Goal: Task Accomplishment & Management: Use online tool/utility

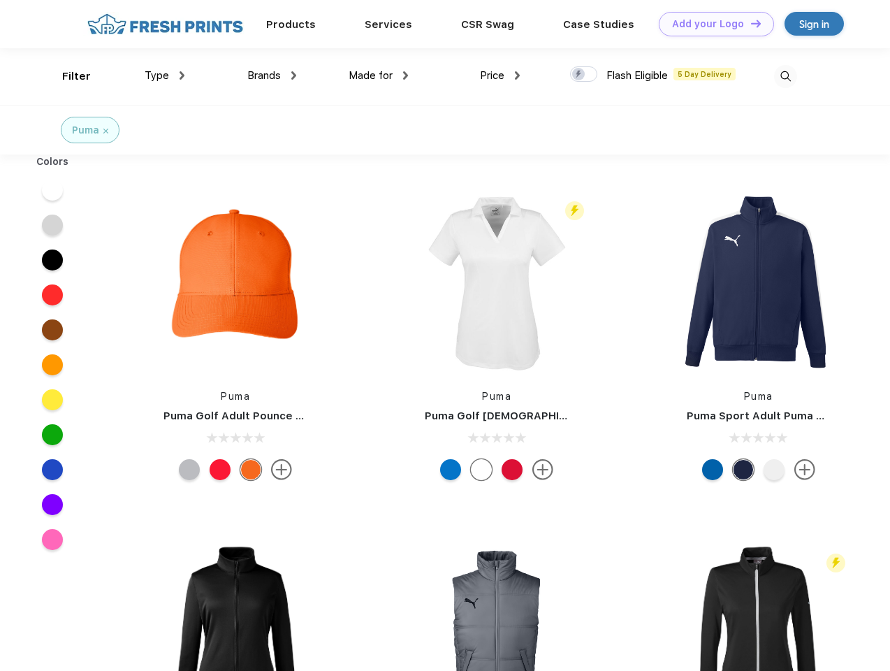
click at [711, 24] on link "Add your Logo Design Tool" at bounding box center [716, 24] width 115 height 24
click at [0, 0] on div "Design Tool" at bounding box center [0, 0] width 0 height 0
click at [750, 23] on link "Add your Logo Design Tool" at bounding box center [716, 24] width 115 height 24
click at [67, 76] on div "Filter" at bounding box center [76, 76] width 29 height 16
click at [165, 75] on span "Type" at bounding box center [157, 75] width 24 height 13
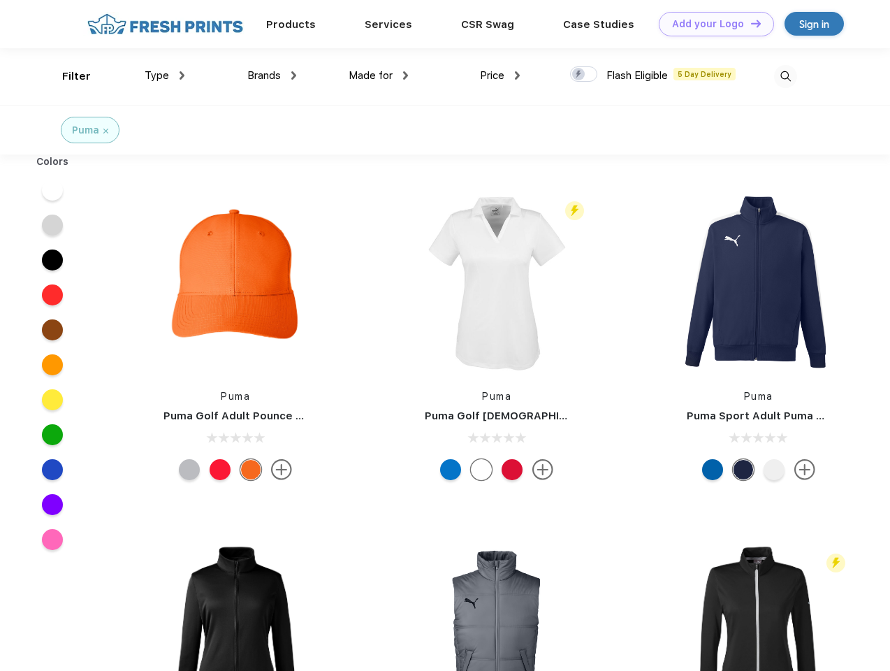
click at [272, 75] on span "Brands" at bounding box center [264, 75] width 34 height 13
click at [379, 75] on span "Made for" at bounding box center [371, 75] width 44 height 13
click at [500, 75] on span "Price" at bounding box center [492, 75] width 24 height 13
click at [584, 75] on div at bounding box center [583, 73] width 27 height 15
click at [579, 75] on input "checkbox" at bounding box center [574, 70] width 9 height 9
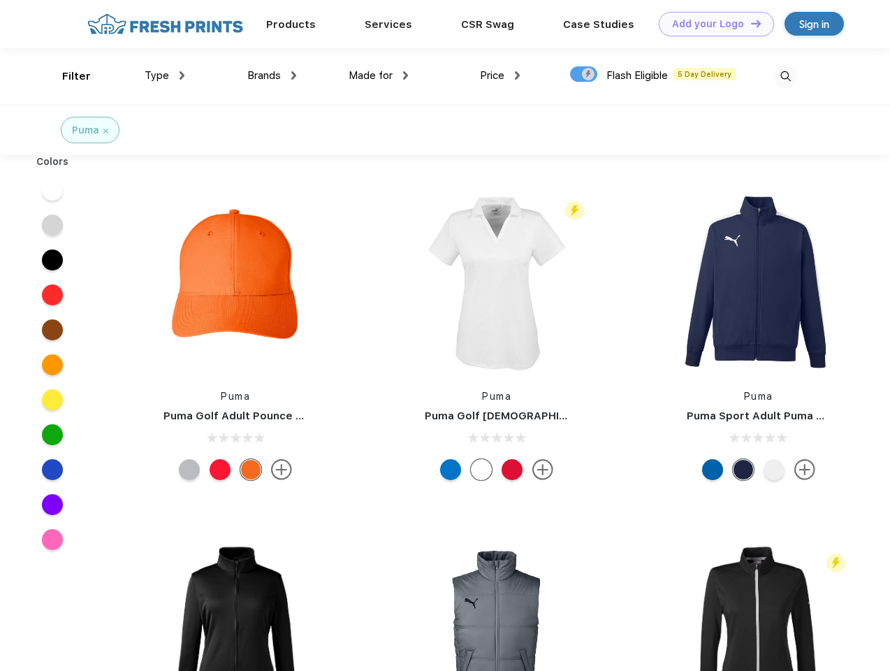
click at [785, 76] on img at bounding box center [785, 76] width 23 height 23
